Goal: Communication & Community: Ask a question

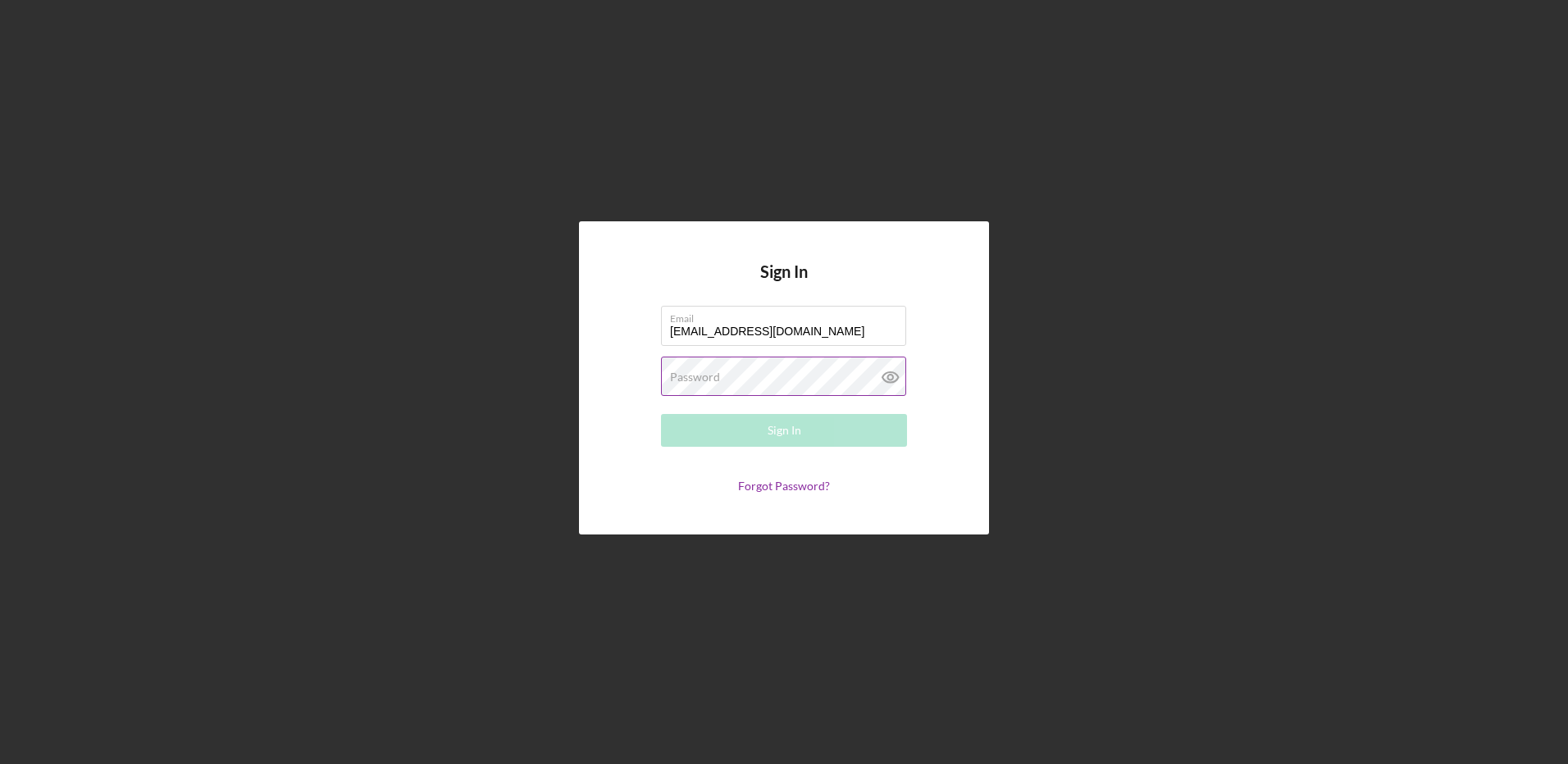
type input "[EMAIL_ADDRESS][DOMAIN_NAME]"
click at [690, 376] on label "Password" at bounding box center [695, 377] width 50 height 13
click at [661, 414] on button "Sign In" at bounding box center [784, 430] width 246 height 33
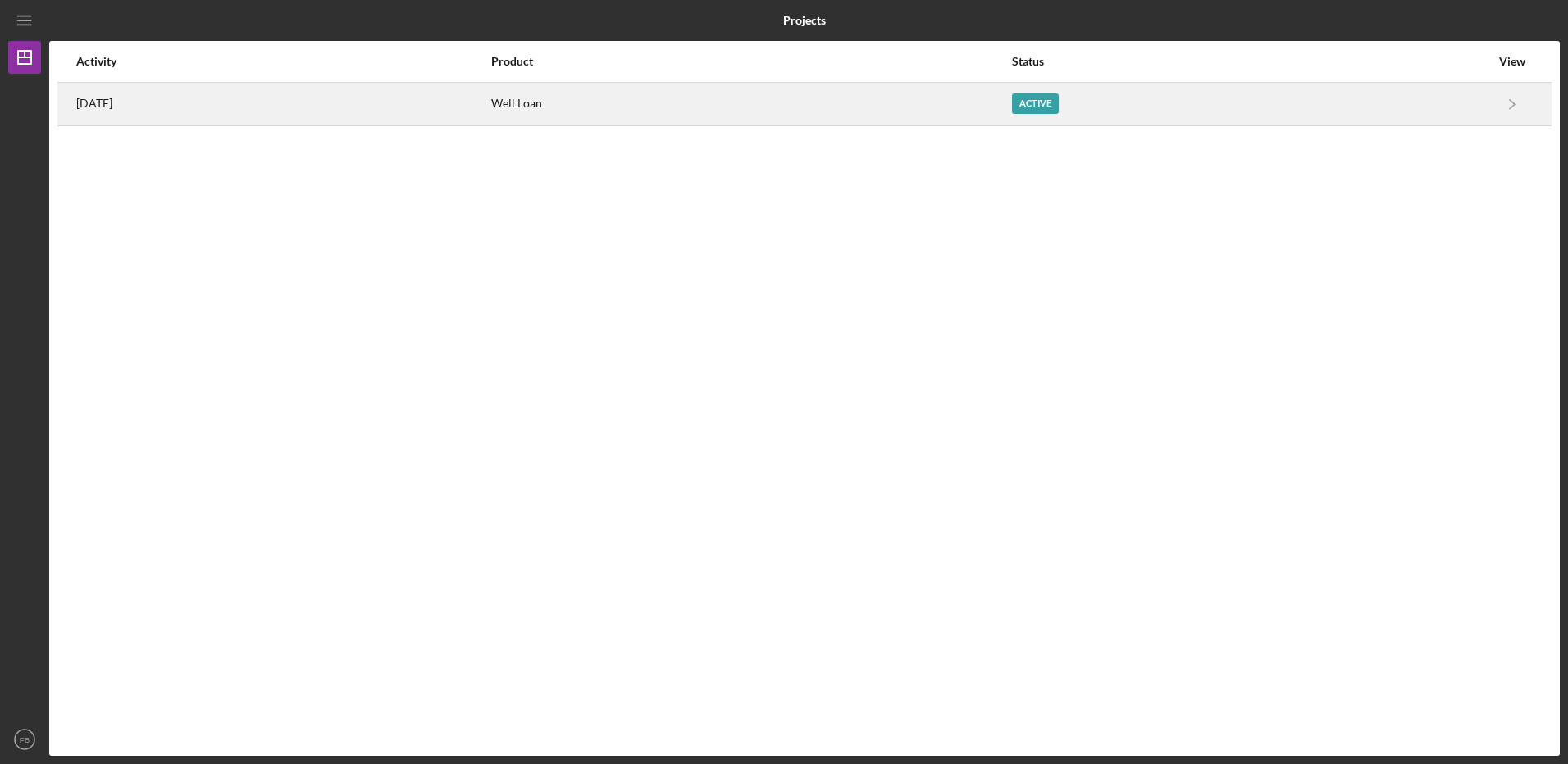
click at [626, 103] on div "Well Loan" at bounding box center [751, 104] width 519 height 41
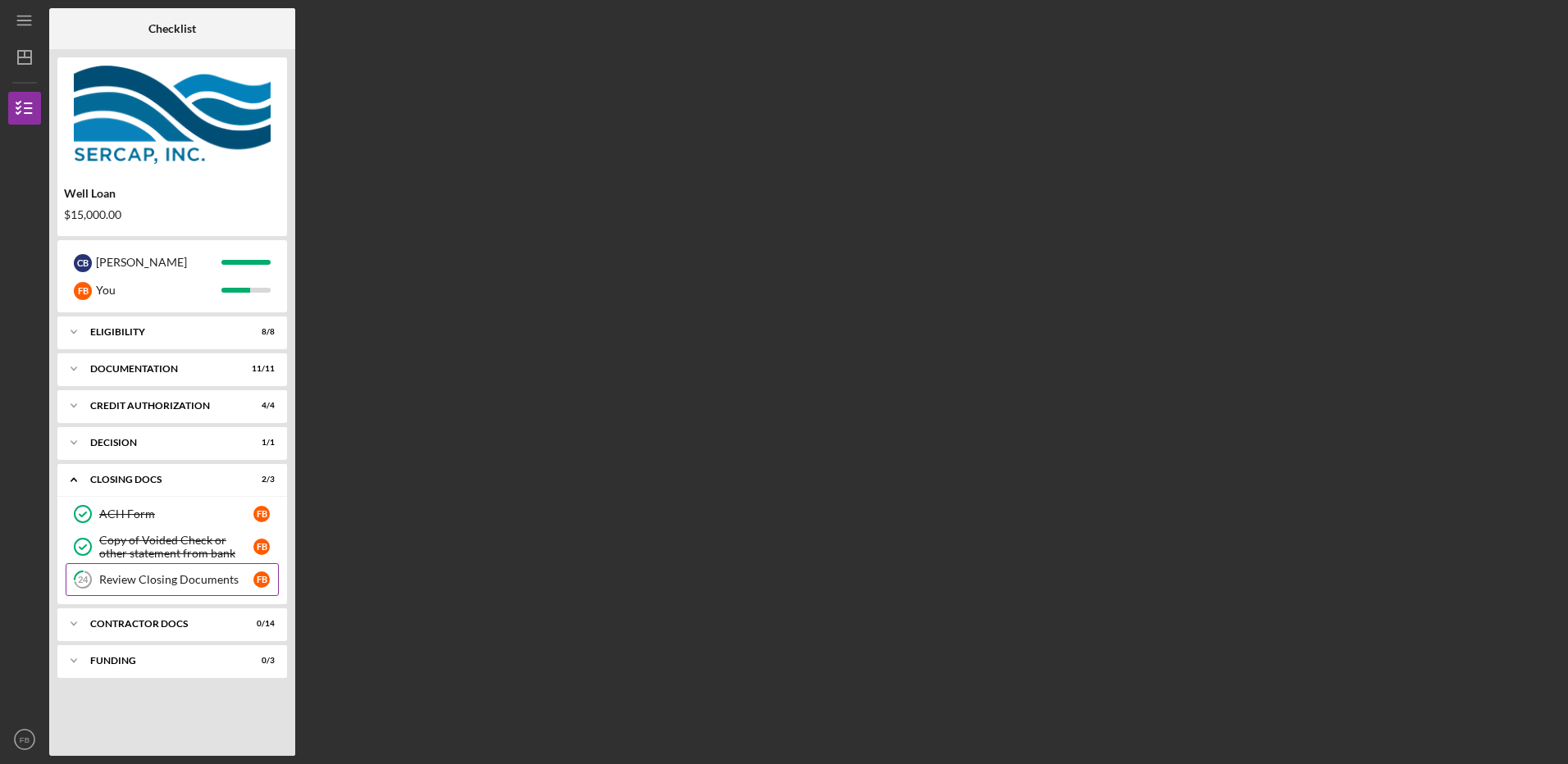
click at [132, 579] on div "Review Closing Documents" at bounding box center [177, 580] width 154 height 13
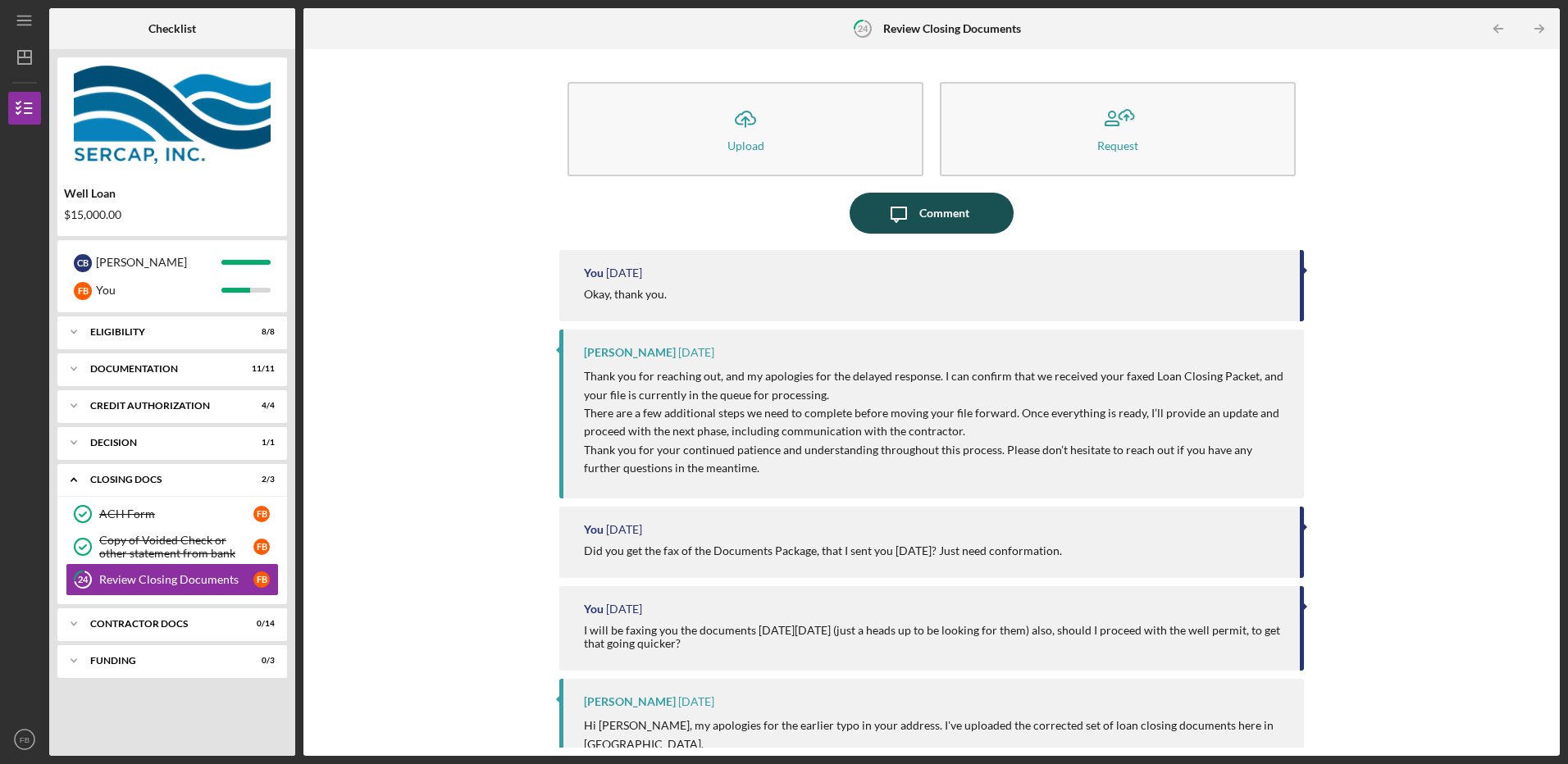
click at [919, 205] on div "Comment" at bounding box center [945, 213] width 50 height 41
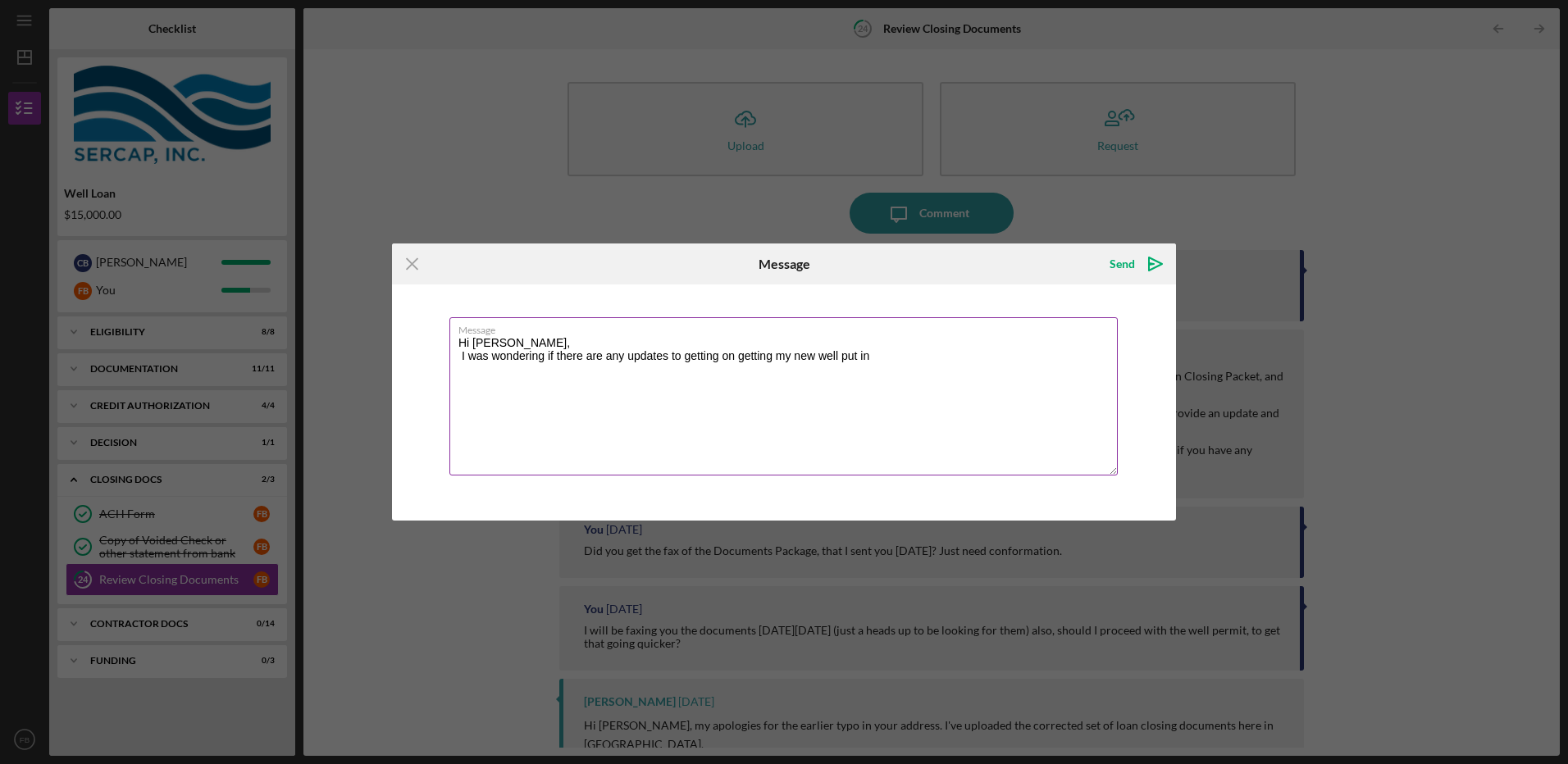
drag, startPoint x: 772, startPoint y: 355, endPoint x: 719, endPoint y: 364, distance: 53.8
click at [719, 364] on textarea "Hi [PERSON_NAME], I was wondering if there are any updates to getting on gettin…" at bounding box center [784, 396] width 668 height 158
click at [836, 365] on textarea "Hi [PERSON_NAME], I was wondering if there are any updates to getting my new we…" at bounding box center [784, 396] width 668 height 158
drag, startPoint x: 833, startPoint y: 361, endPoint x: 788, endPoint y: 365, distance: 45.2
click at [788, 365] on textarea "Hi [PERSON_NAME], I was wondering if there are any updates to getting my new we…" at bounding box center [784, 396] width 668 height 158
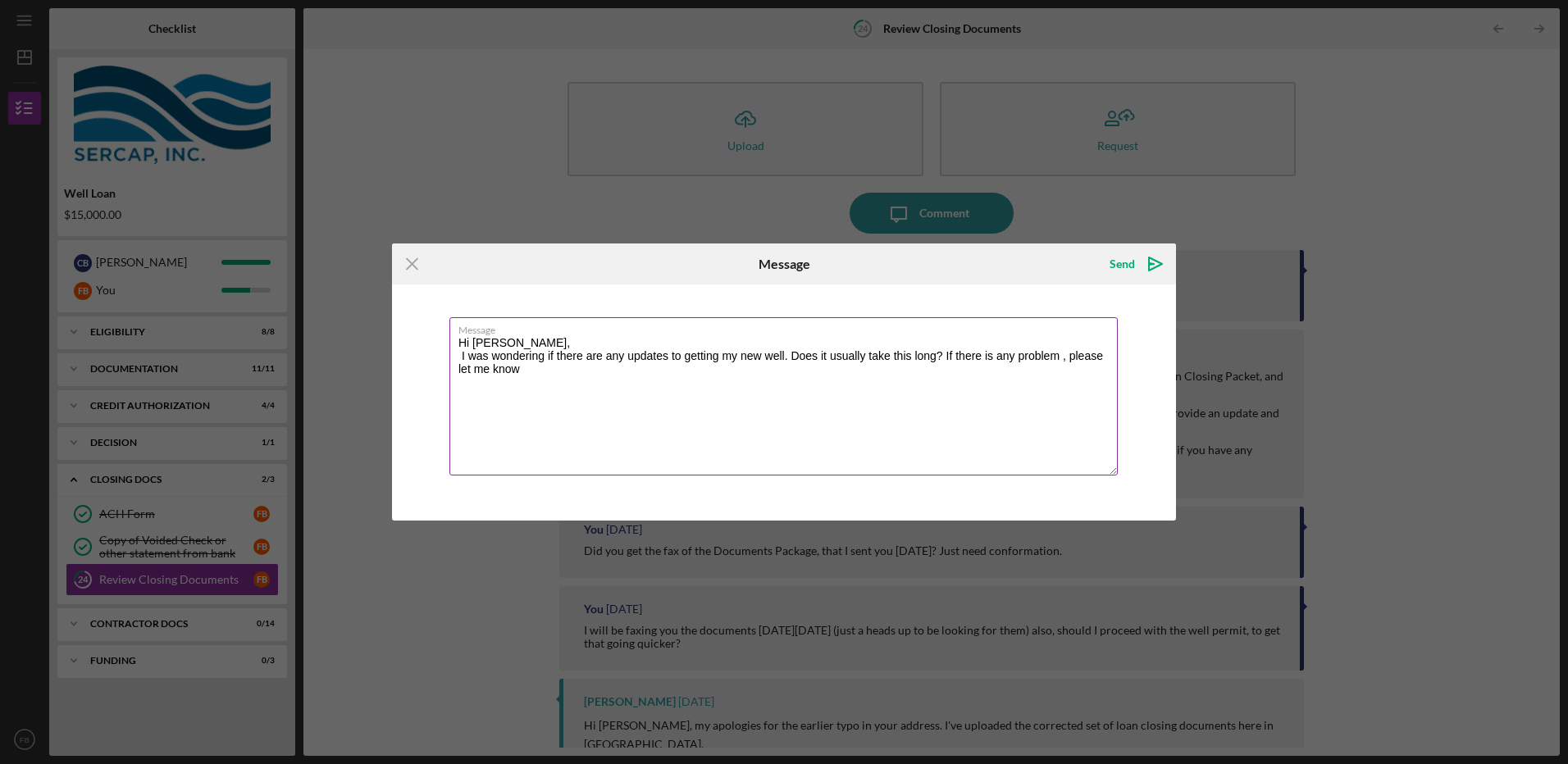
click at [1066, 356] on textarea "Hi [PERSON_NAME], I was wondering if there are any updates to getting my new we…" at bounding box center [784, 396] width 668 height 158
click at [528, 369] on textarea "Hi [PERSON_NAME], I was wondering if there are any updates to getting my new we…" at bounding box center [784, 396] width 668 height 158
drag, startPoint x: 508, startPoint y: 369, endPoint x: 1066, endPoint y: 352, distance: 558.3
click at [1066, 352] on textarea "Hi [PERSON_NAME], I was wondering if there are any updates to getting my new we…" at bounding box center [784, 396] width 668 height 158
click at [556, 366] on textarea "Hi [PERSON_NAME], I was wondering if there are any updates to getting my new we…" at bounding box center [784, 396] width 668 height 158
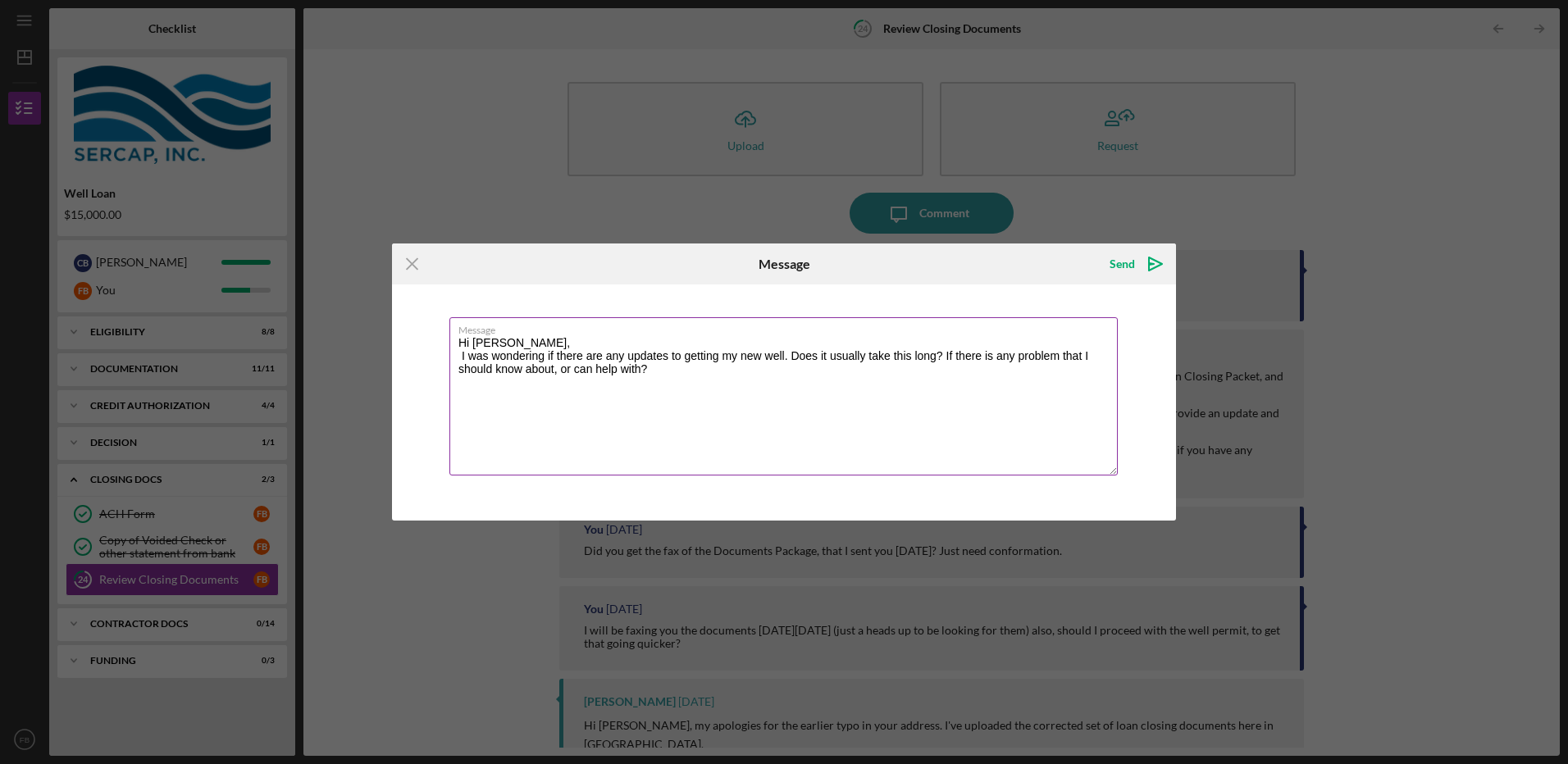
drag, startPoint x: 942, startPoint y: 355, endPoint x: 792, endPoint y: 357, distance: 150.0
click at [792, 357] on textarea "Hi [PERSON_NAME], I was wondering if there are any updates to getting my new we…" at bounding box center [784, 396] width 668 height 158
click at [799, 349] on textarea "Hi [PERSON_NAME], I was wondering if there are any updates to getting my new we…" at bounding box center [784, 396] width 668 height 158
click at [878, 374] on textarea "Hi [PERSON_NAME], I was wondering if there are any updates to getting my new we…" at bounding box center [784, 396] width 668 height 158
click at [509, 341] on textarea "Hi [PERSON_NAME], I was wondering if there are any updates to getting my new we…" at bounding box center [784, 396] width 668 height 158
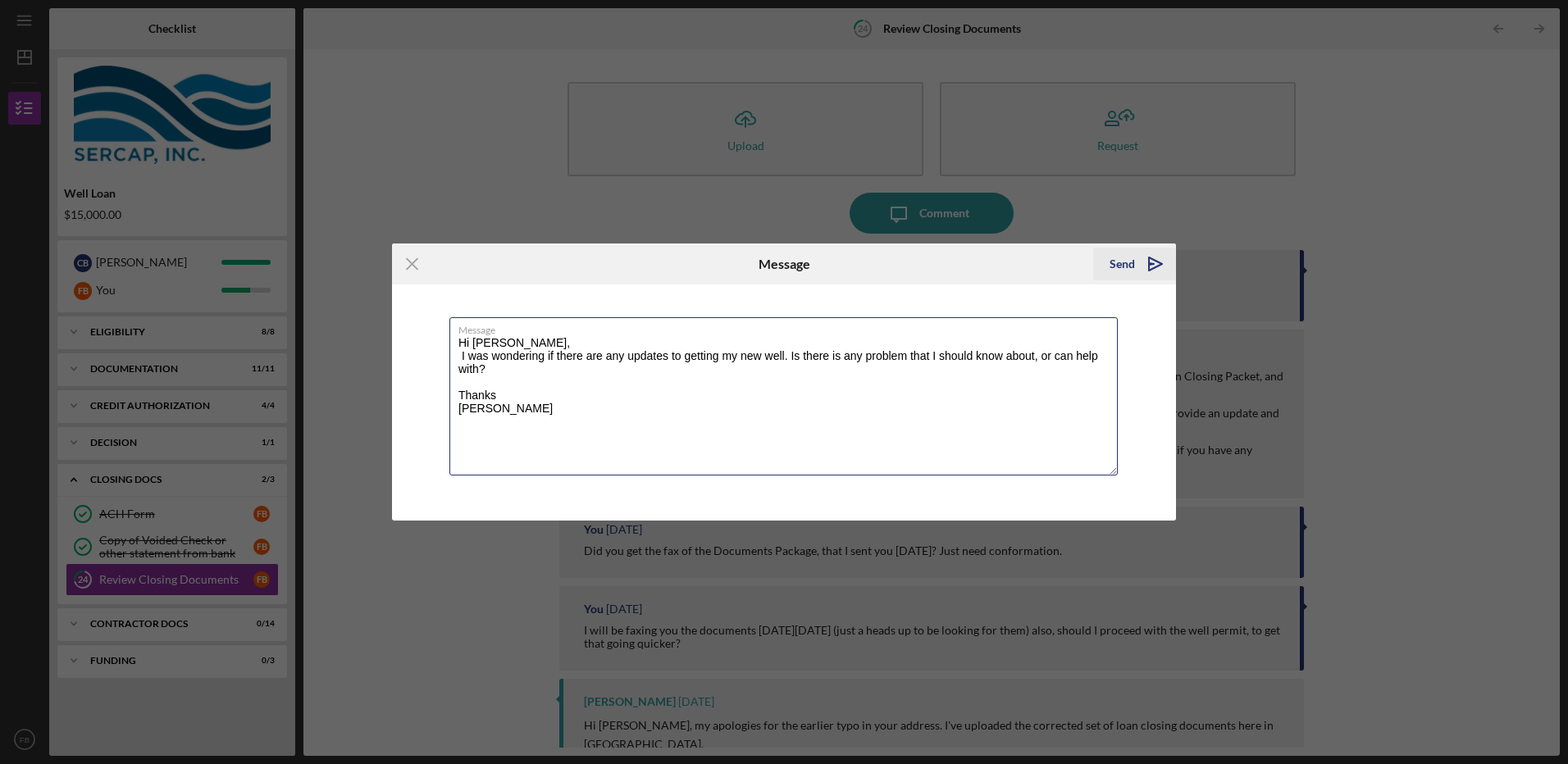
type textarea "Hi [PERSON_NAME], I was wondering if there are any updates to getting my new we…"
click at [1151, 261] on icon "Icon/icon-invite-send" at bounding box center [1156, 264] width 41 height 41
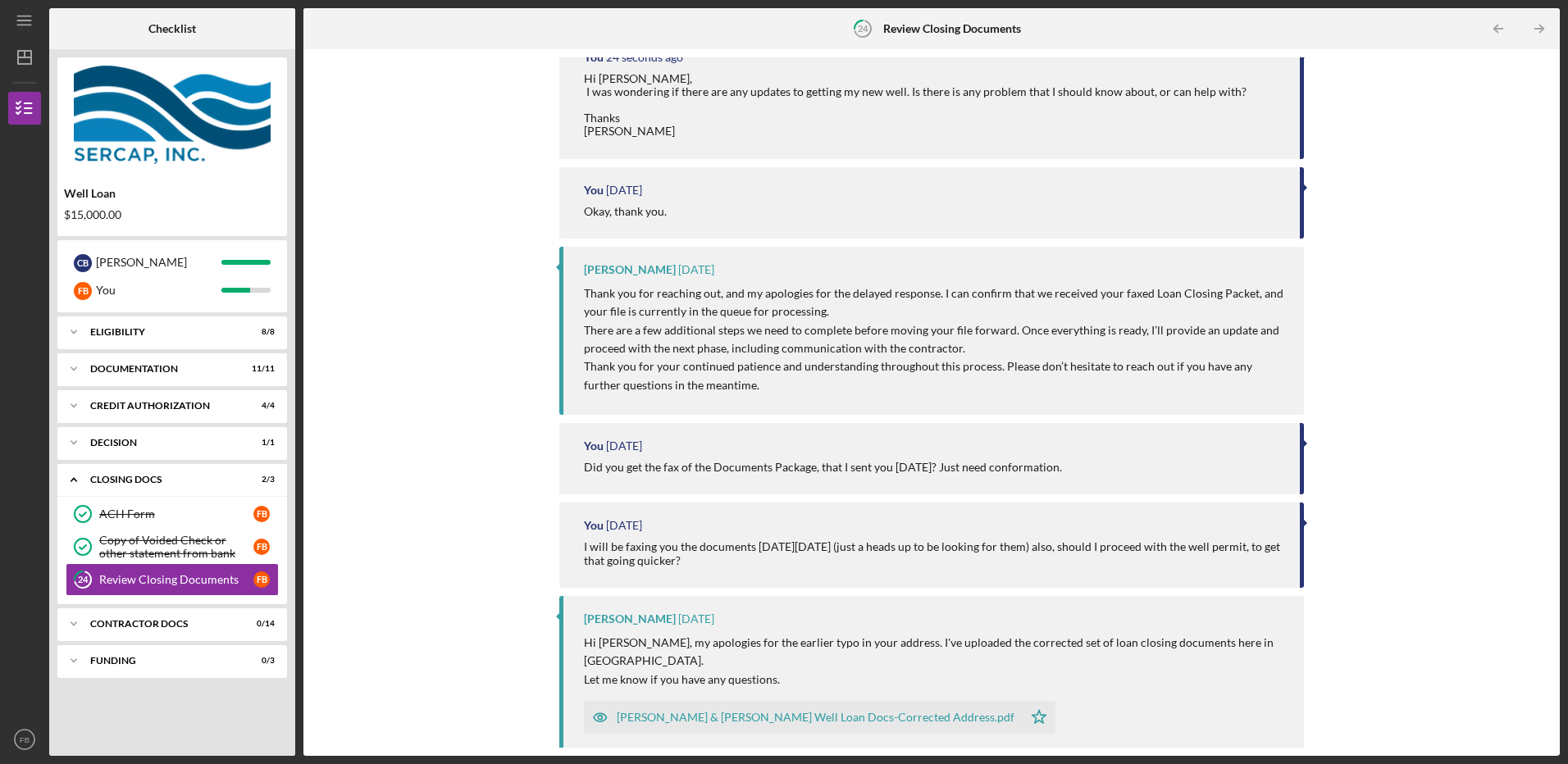
scroll to position [274, 0]
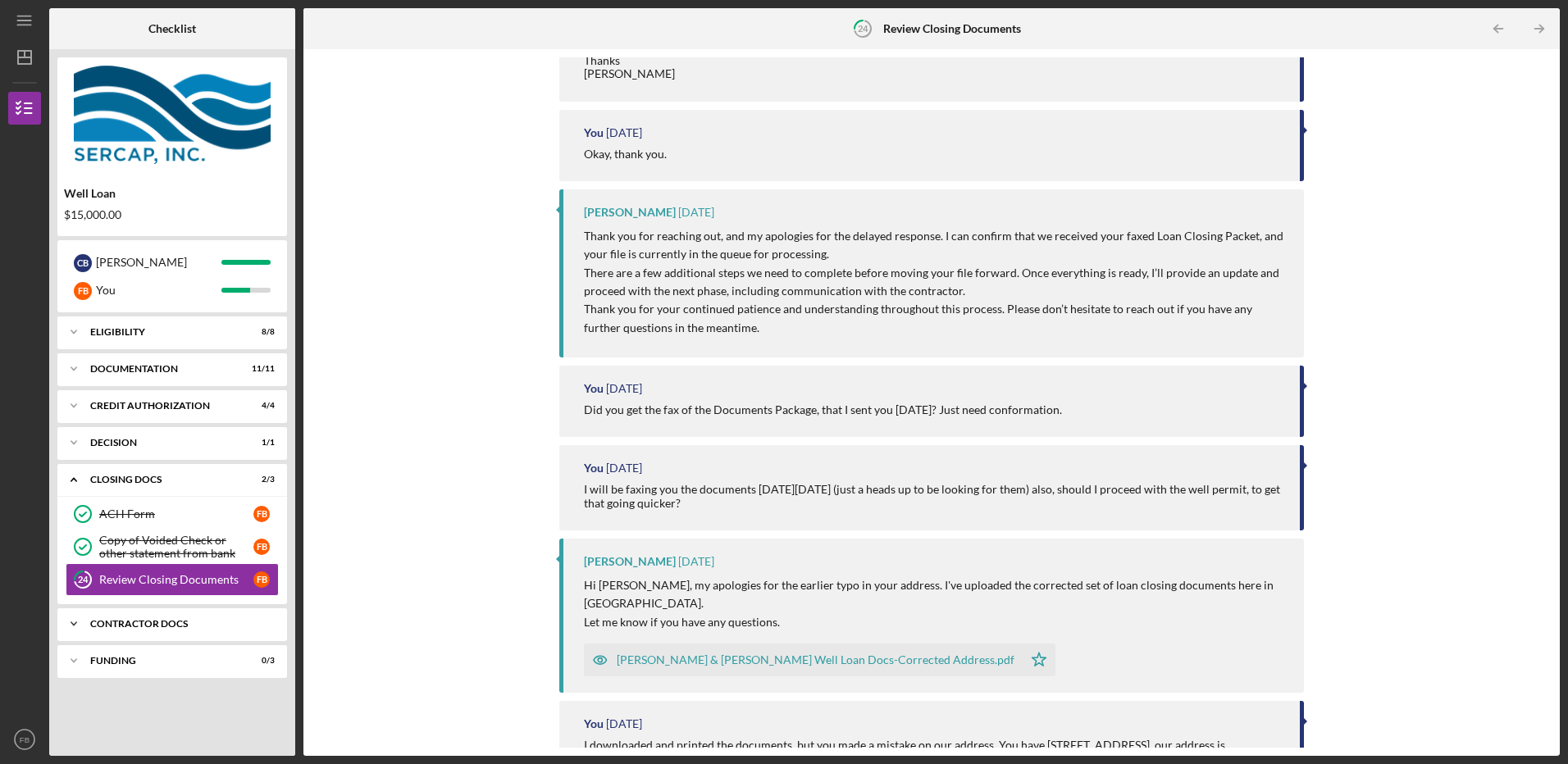
click at [111, 622] on div "Contractor Docs" at bounding box center [179, 623] width 177 height 10
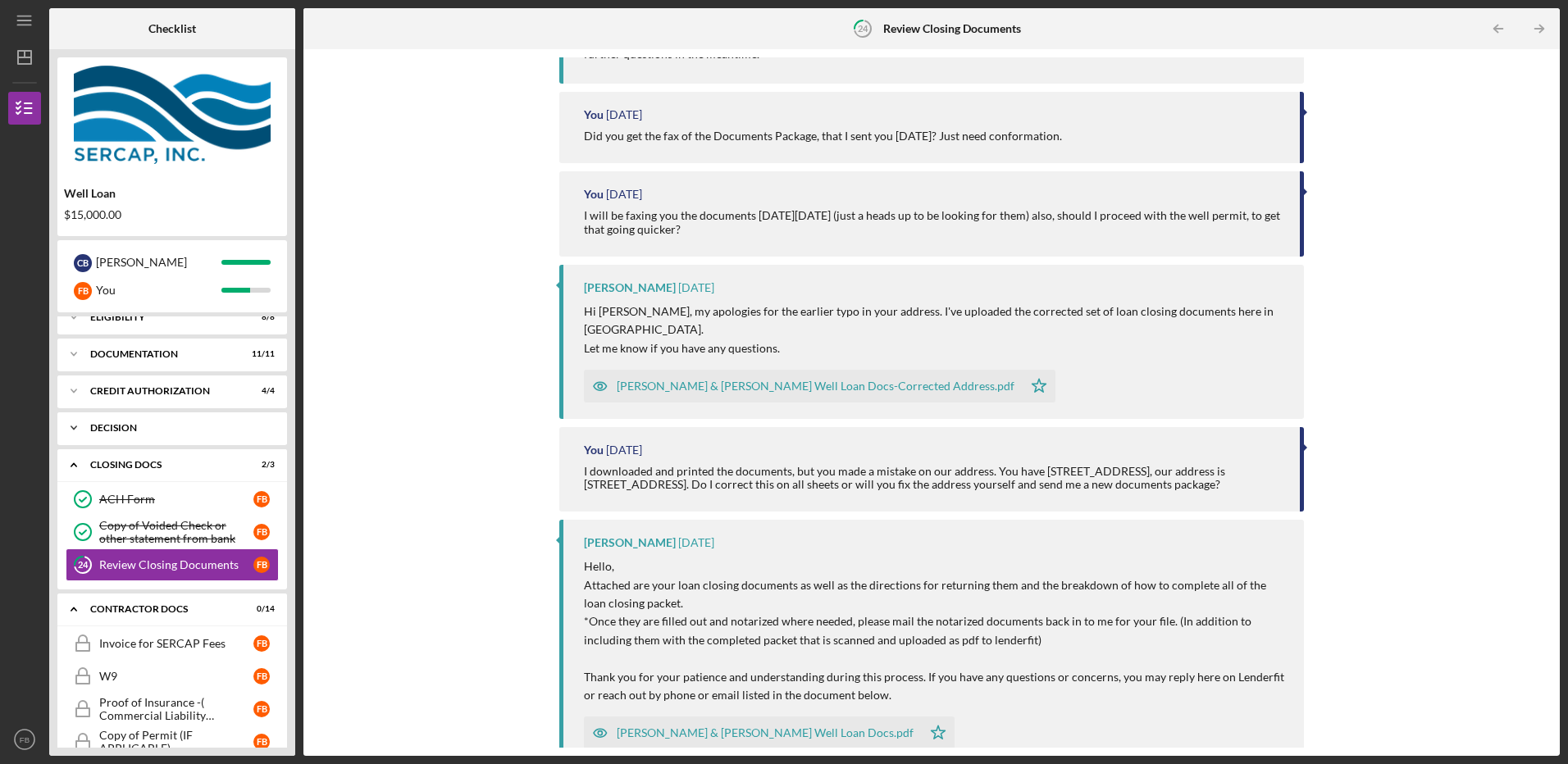
scroll to position [0, 0]
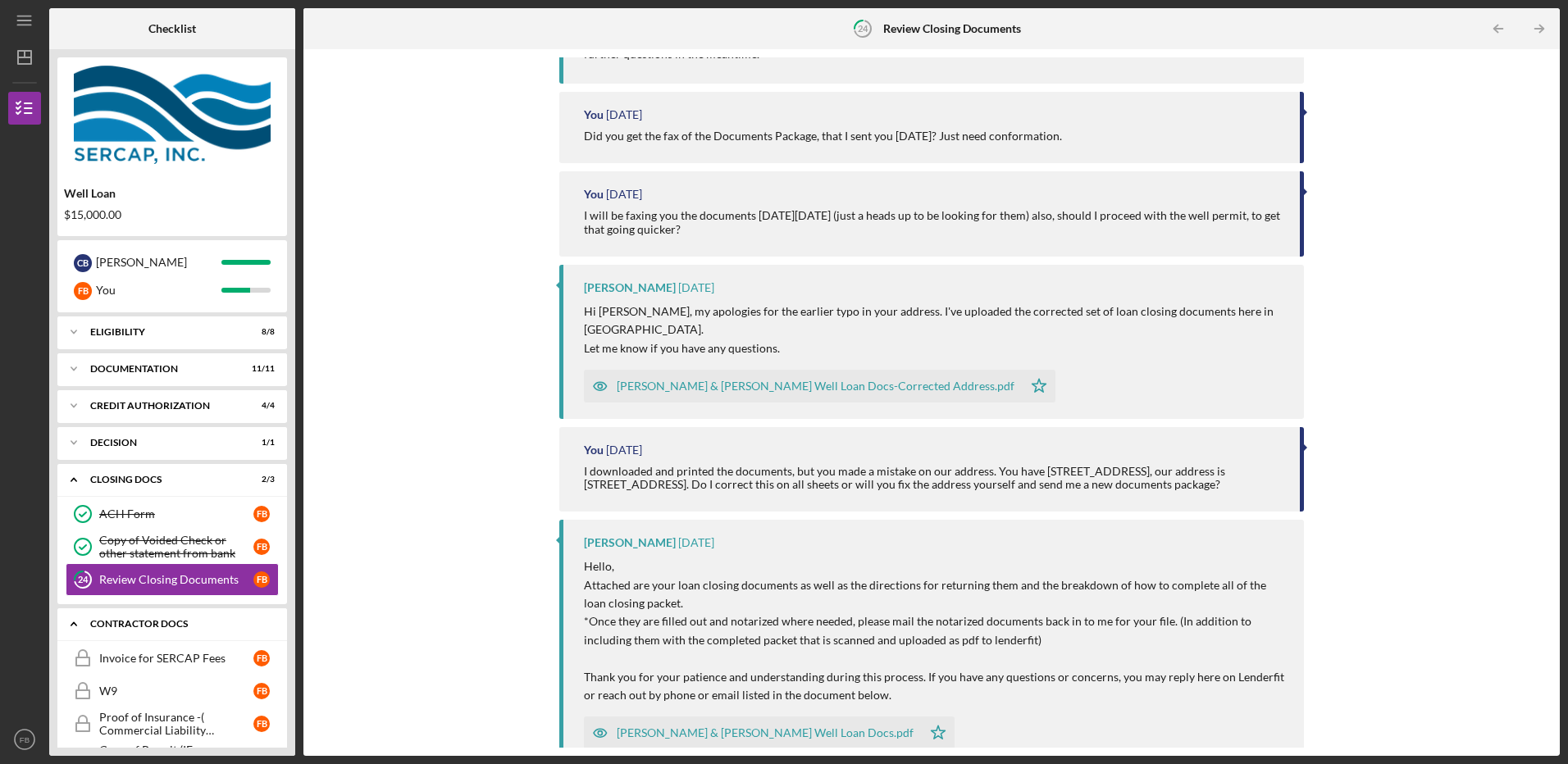
click at [71, 624] on icon "Icon/Expander" at bounding box center [74, 623] width 33 height 33
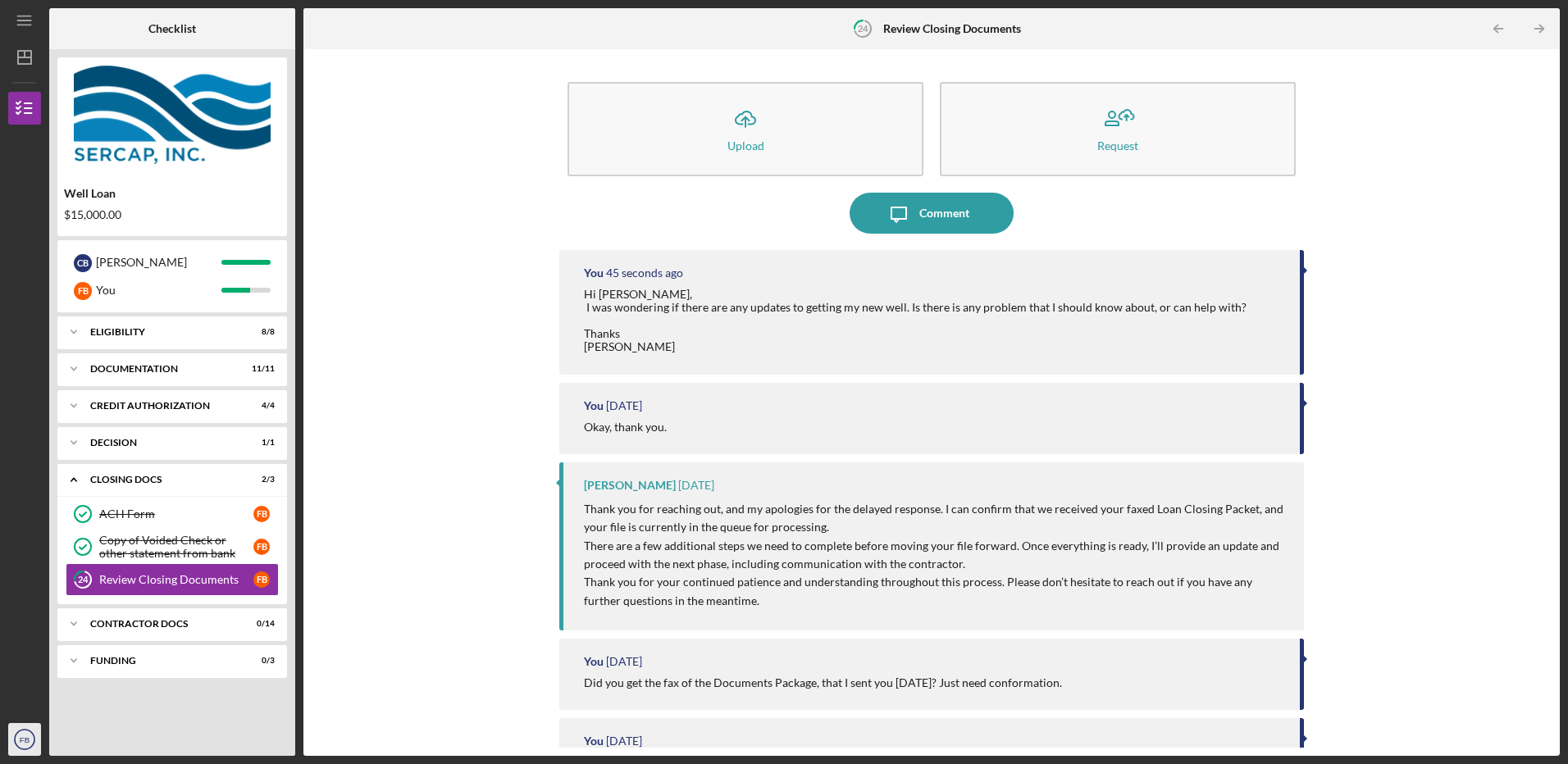
click at [26, 744] on text "FB" at bounding box center [24, 741] width 10 height 9
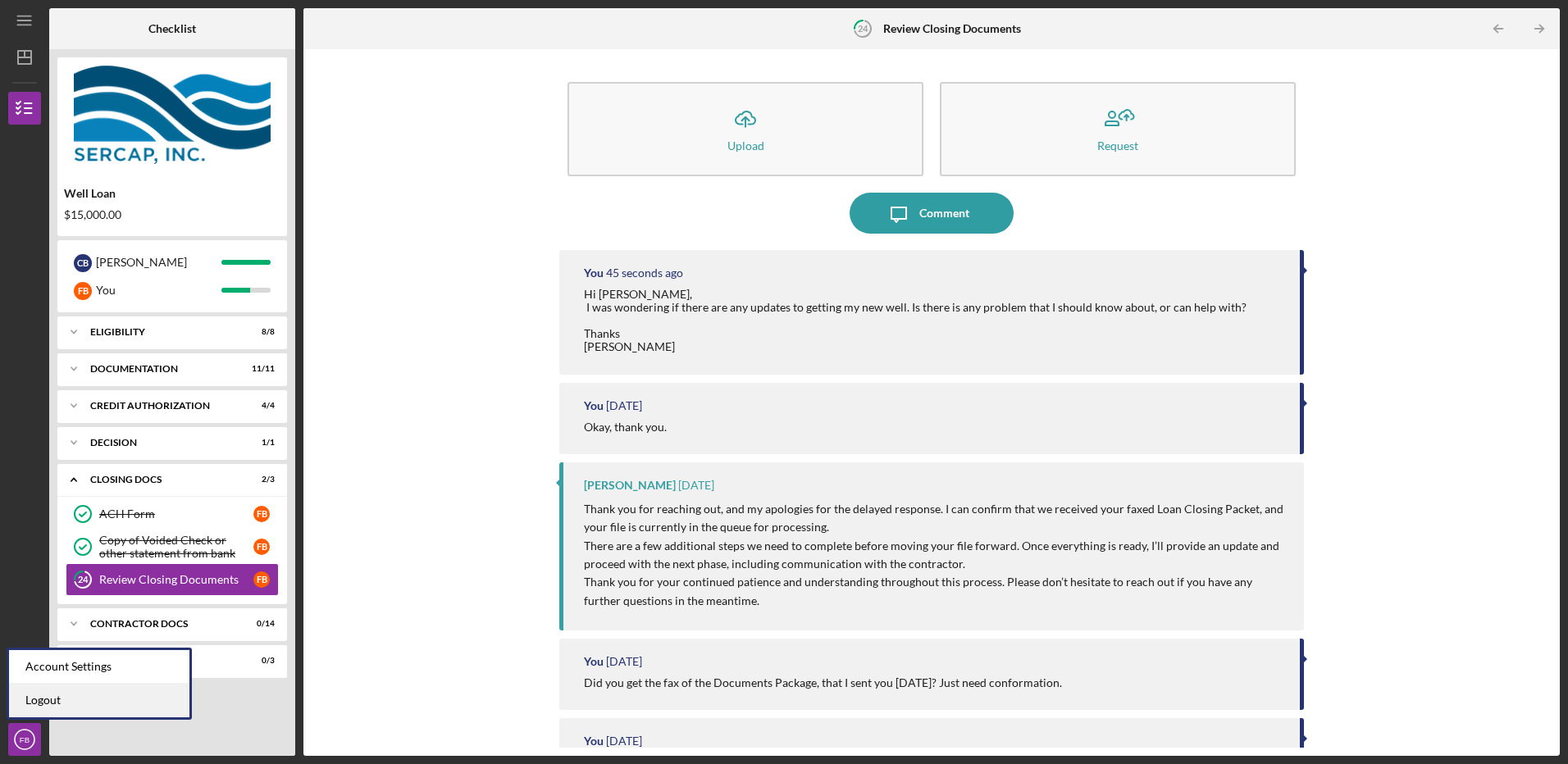
click at [39, 706] on link "Logout" at bounding box center [100, 701] width 181 height 34
